Goal: Task Accomplishment & Management: Manage account settings

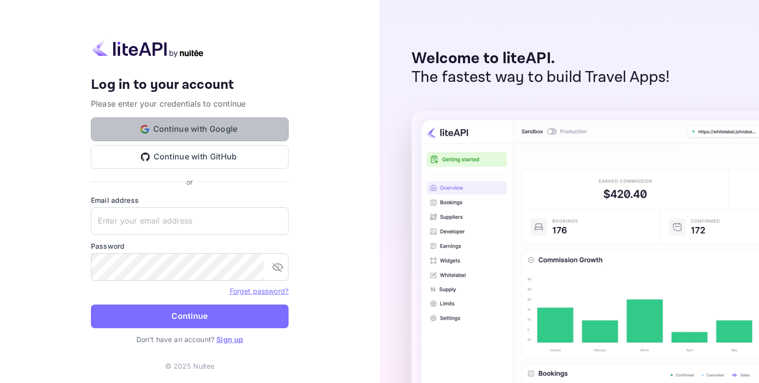
click at [238, 132] on button "Continue with Google" at bounding box center [190, 130] width 198 height 24
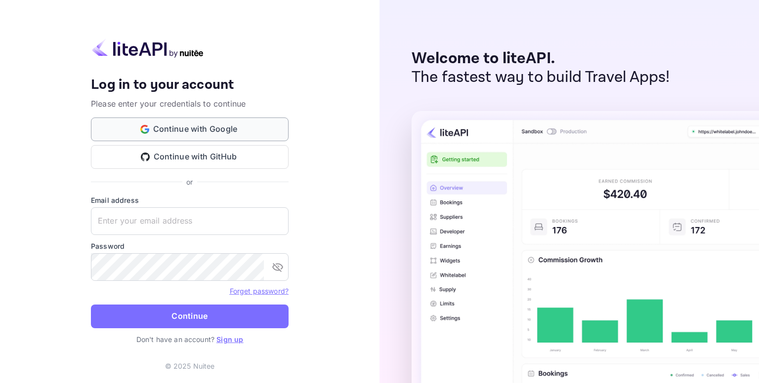
click at [196, 128] on button "Continue with Google" at bounding box center [190, 130] width 198 height 24
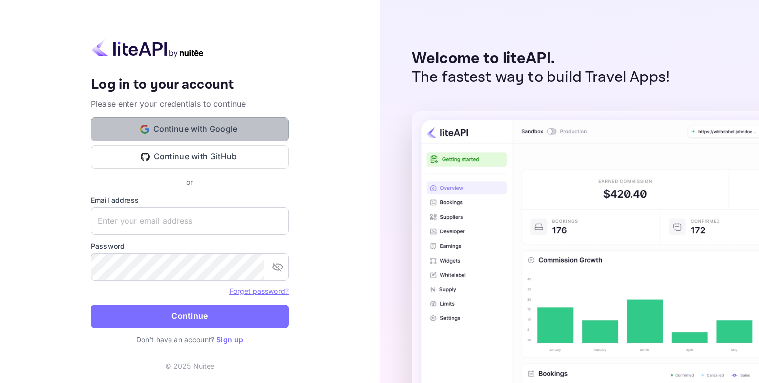
click at [202, 122] on button "Continue with Google" at bounding box center [190, 130] width 198 height 24
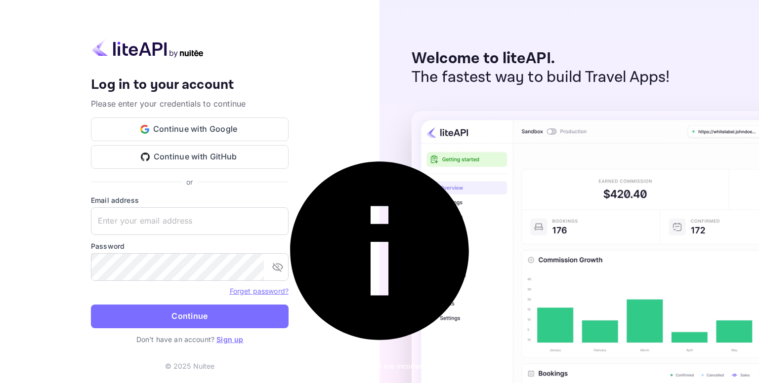
click at [236, 339] on link "Sign up" at bounding box center [229, 339] width 27 height 8
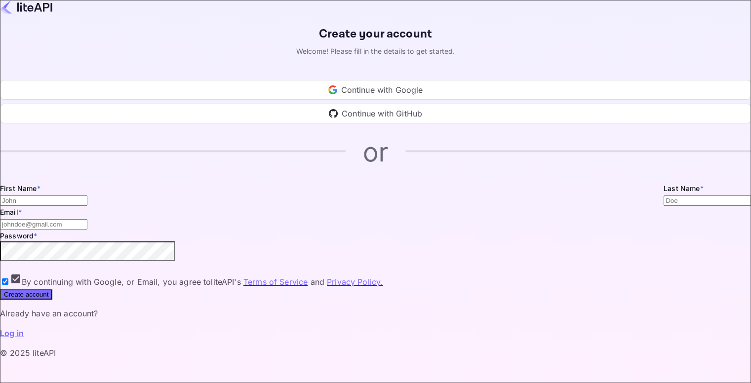
click at [378, 100] on div "Continue with Google" at bounding box center [375, 90] width 751 height 20
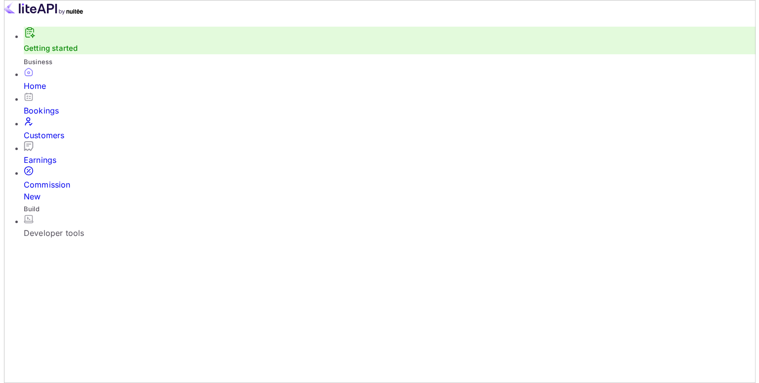
scroll to position [153, 186]
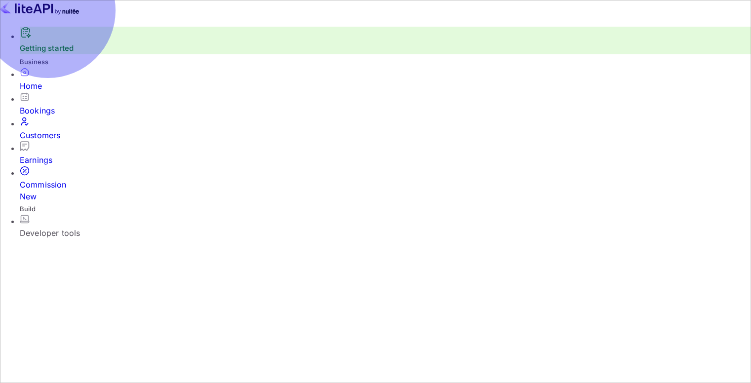
click at [53, 117] on div "Bookings" at bounding box center [386, 111] width 732 height 12
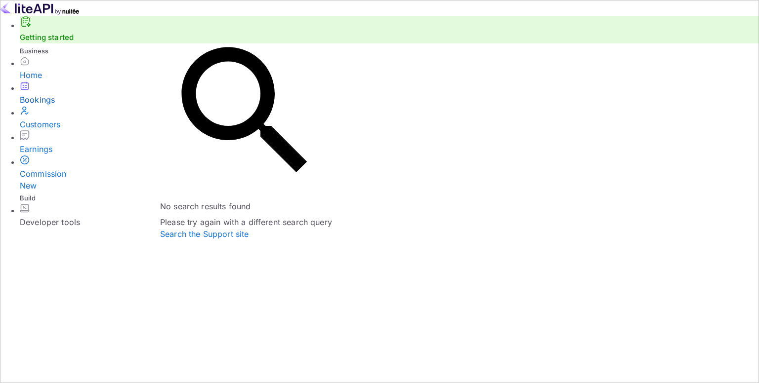
type input "ibis"
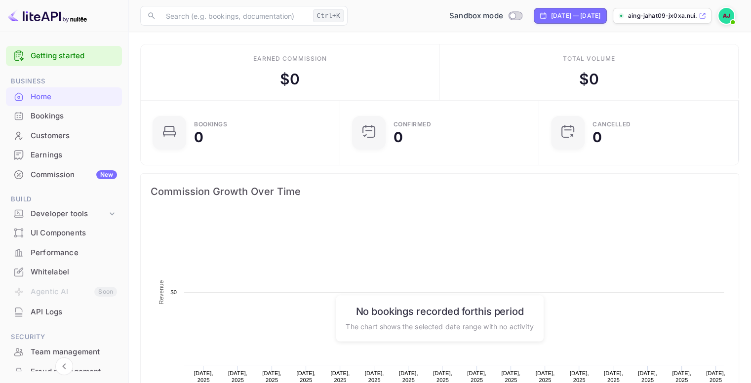
scroll to position [153, 186]
click at [670, 14] on p "aing-jahat09-jx0xa.nui..." at bounding box center [662, 15] width 69 height 9
click at [727, 19] on img at bounding box center [727, 16] width 16 height 16
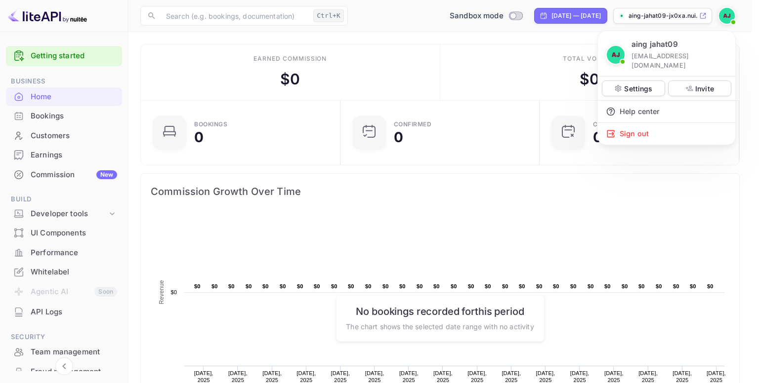
click at [623, 194] on div at bounding box center [379, 191] width 759 height 383
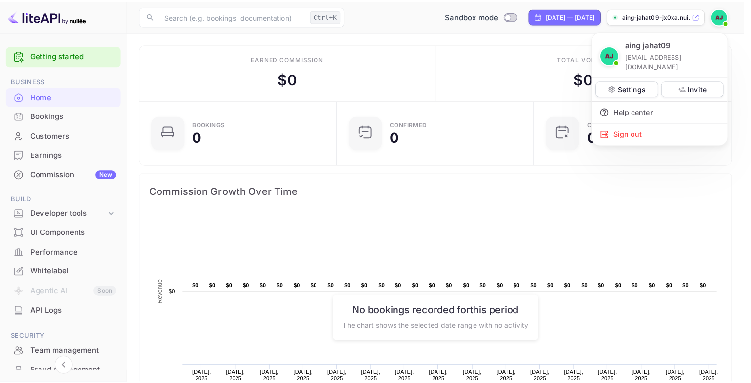
scroll to position [8, 8]
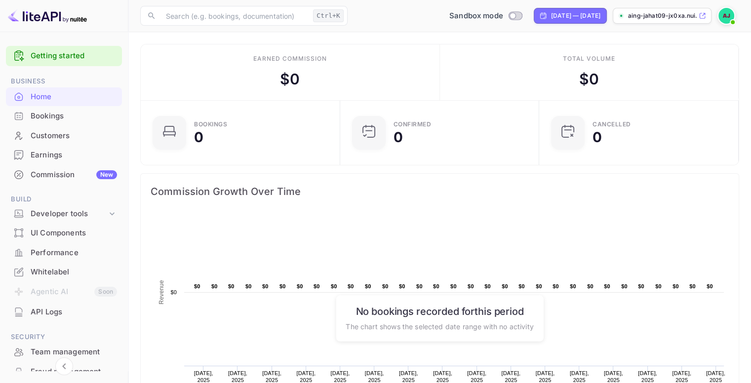
click at [642, 18] on p "aing-jahat09-jx0xa.nui..." at bounding box center [662, 15] width 69 height 9
click at [662, 15] on p "aing-jahat09-jx0xa.nui..." at bounding box center [662, 15] width 69 height 9
